Goal: Information Seeking & Learning: Learn about a topic

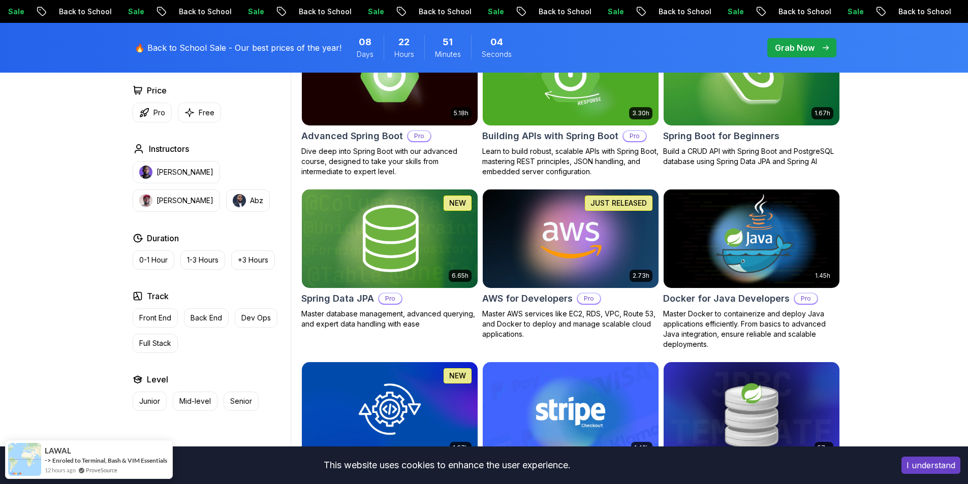
scroll to position [305, 0]
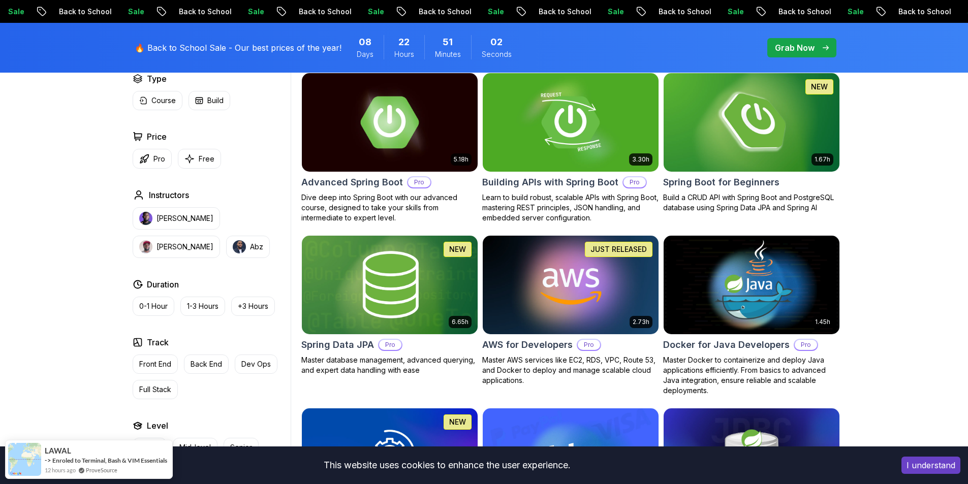
click at [738, 142] on img at bounding box center [751, 122] width 184 height 103
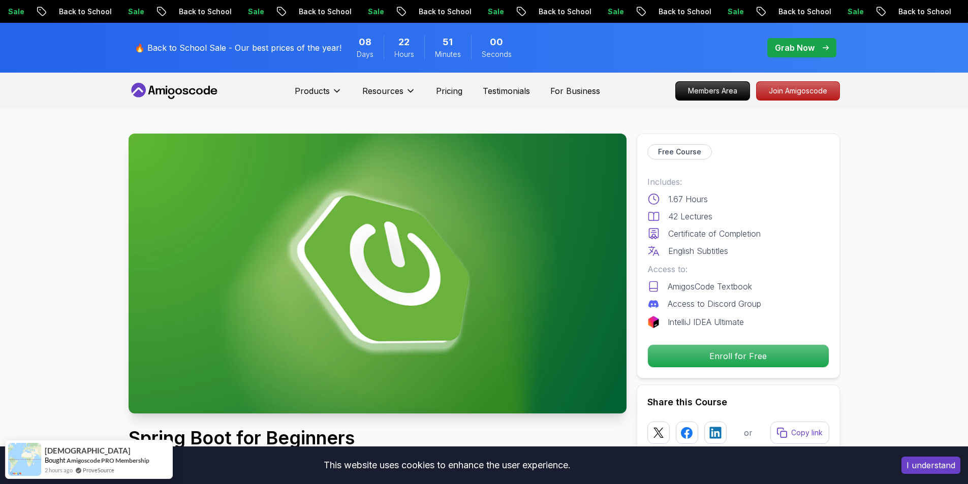
scroll to position [102, 0]
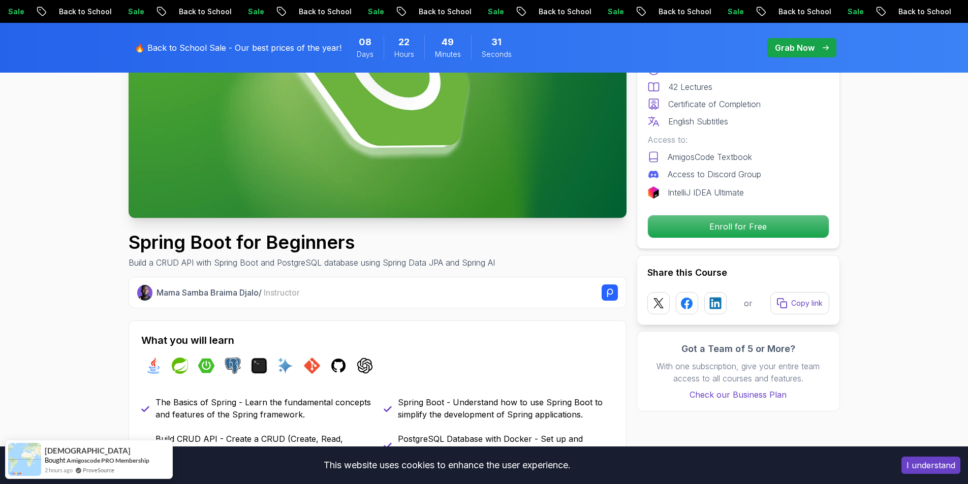
scroll to position [203, 0]
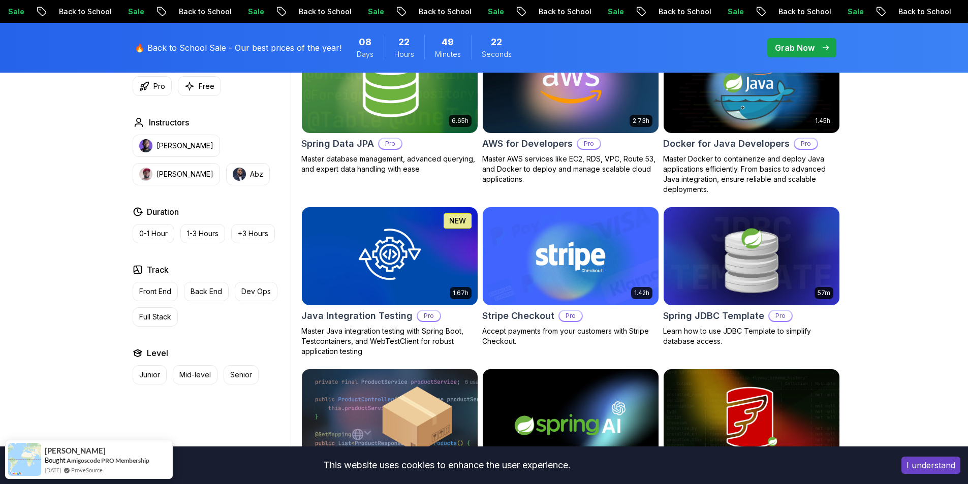
scroll to position [559, 0]
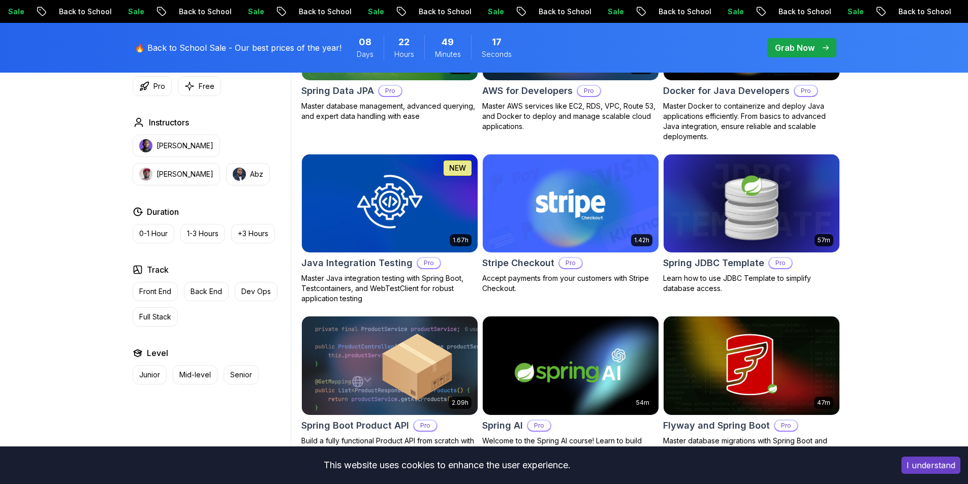
click at [377, 211] on img at bounding box center [389, 203] width 184 height 103
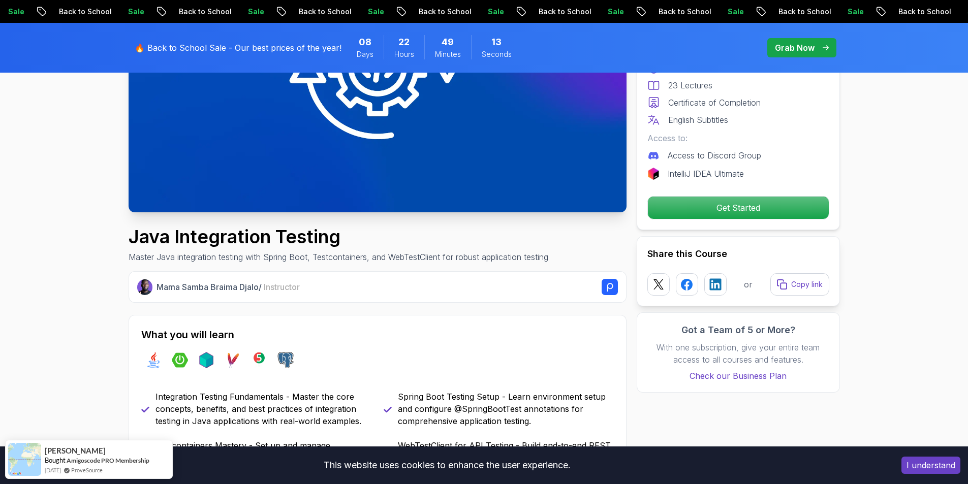
scroll to position [203, 0]
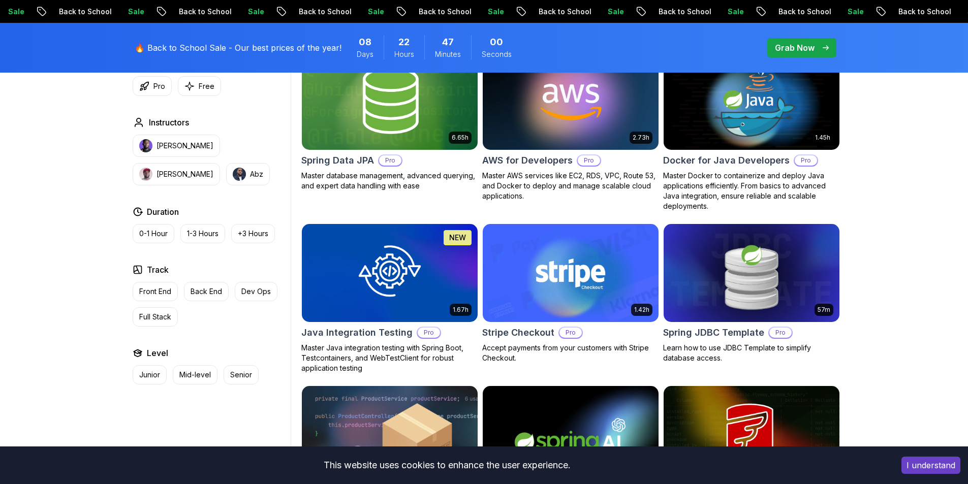
scroll to position [610, 0]
